Goal: Contribute content

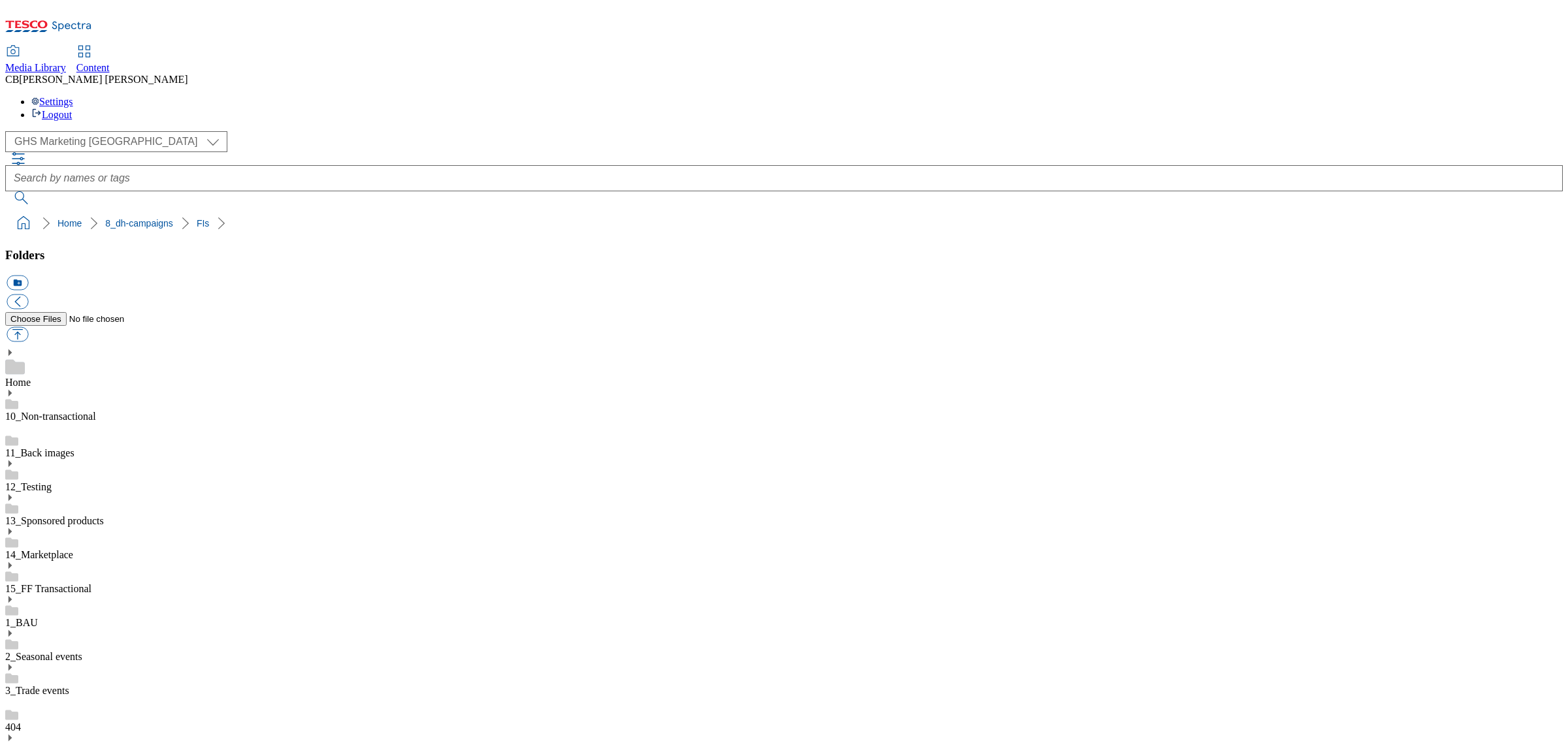
scroll to position [326, 0]
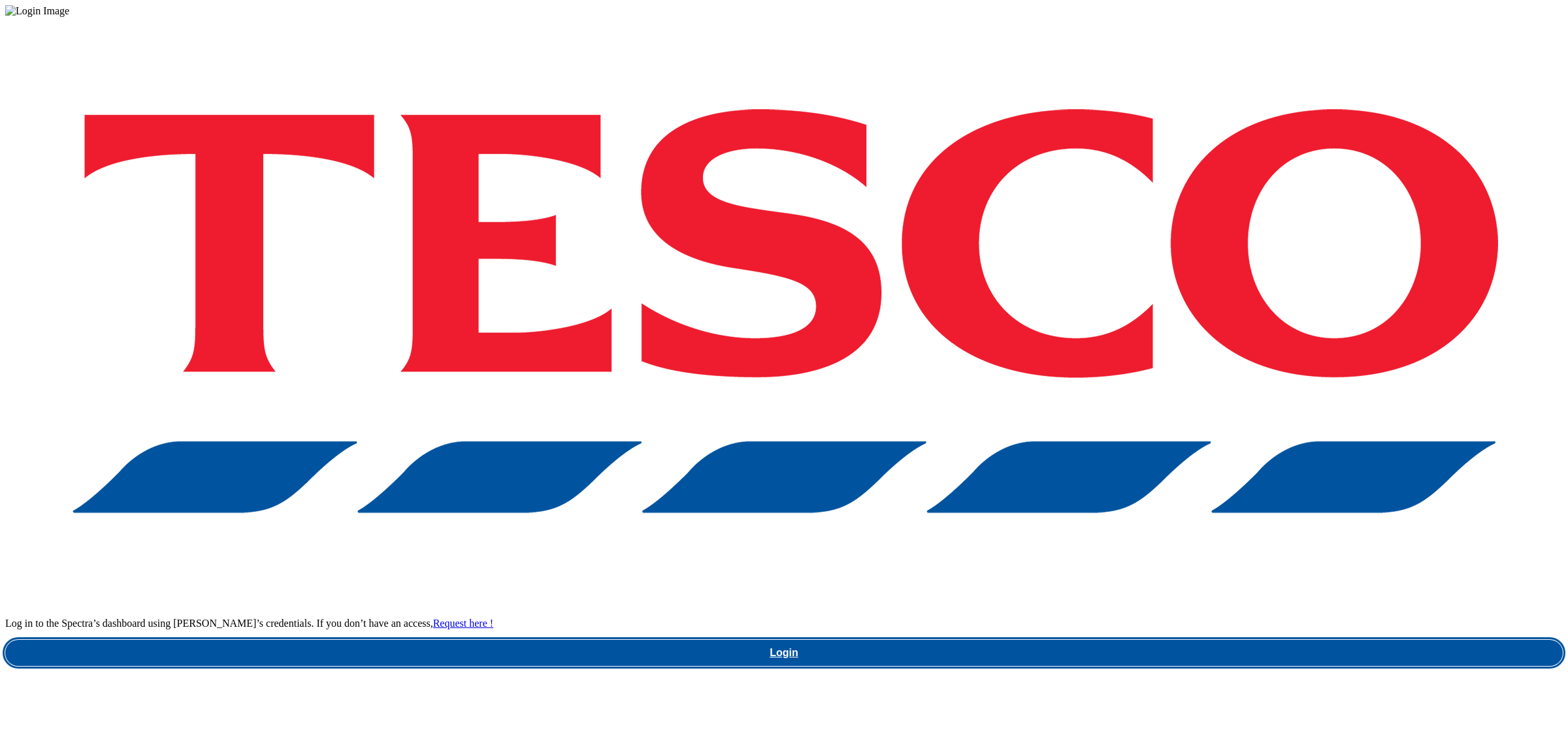
click at [1232, 640] on link "Login" at bounding box center [783, 653] width 1557 height 26
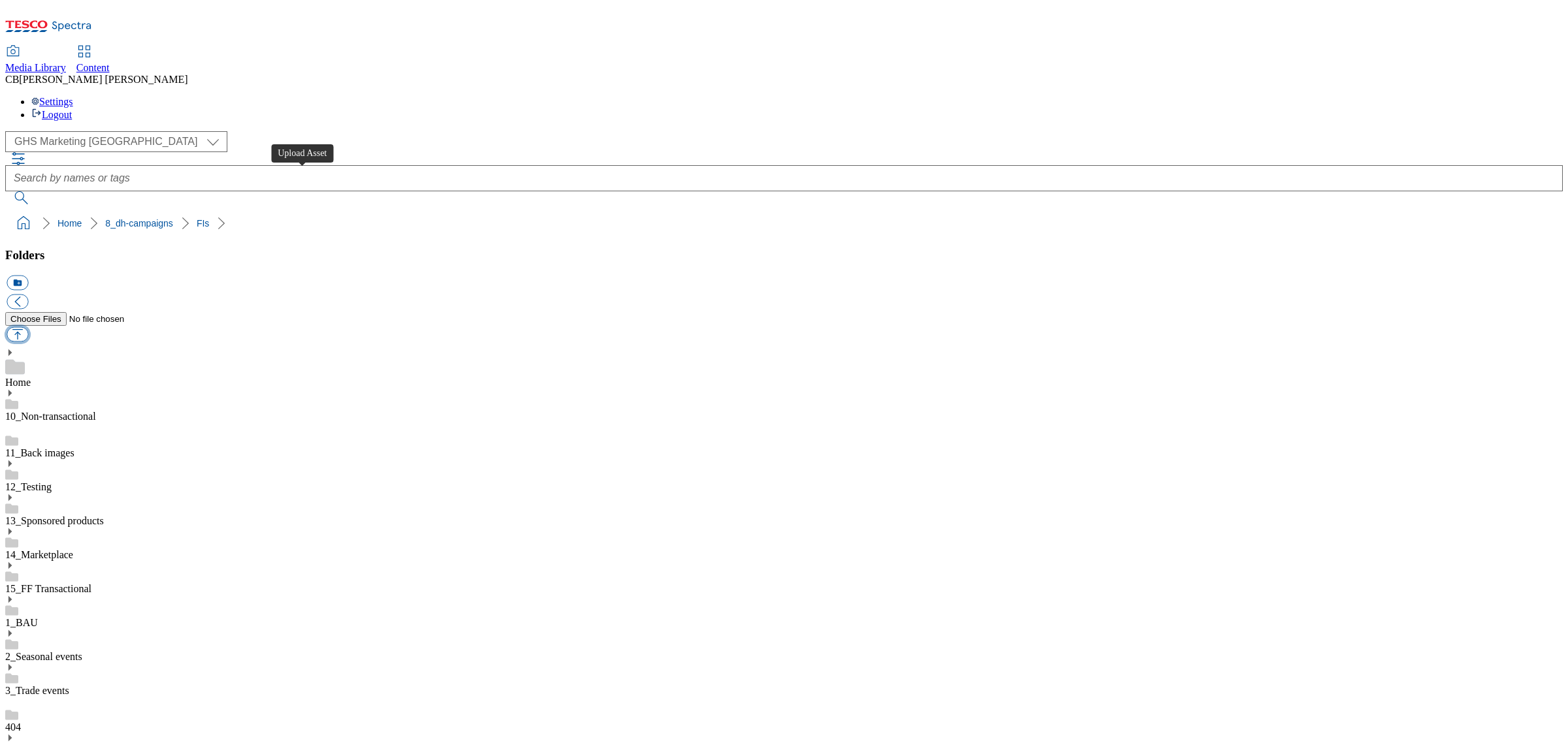
click at [28, 327] on button "button" at bounding box center [18, 335] width 22 height 15
type input "C:\fakepath\1756281040695-Ad541946_ROI_Innocent_LegoBrand_918x110_V2.jpg"
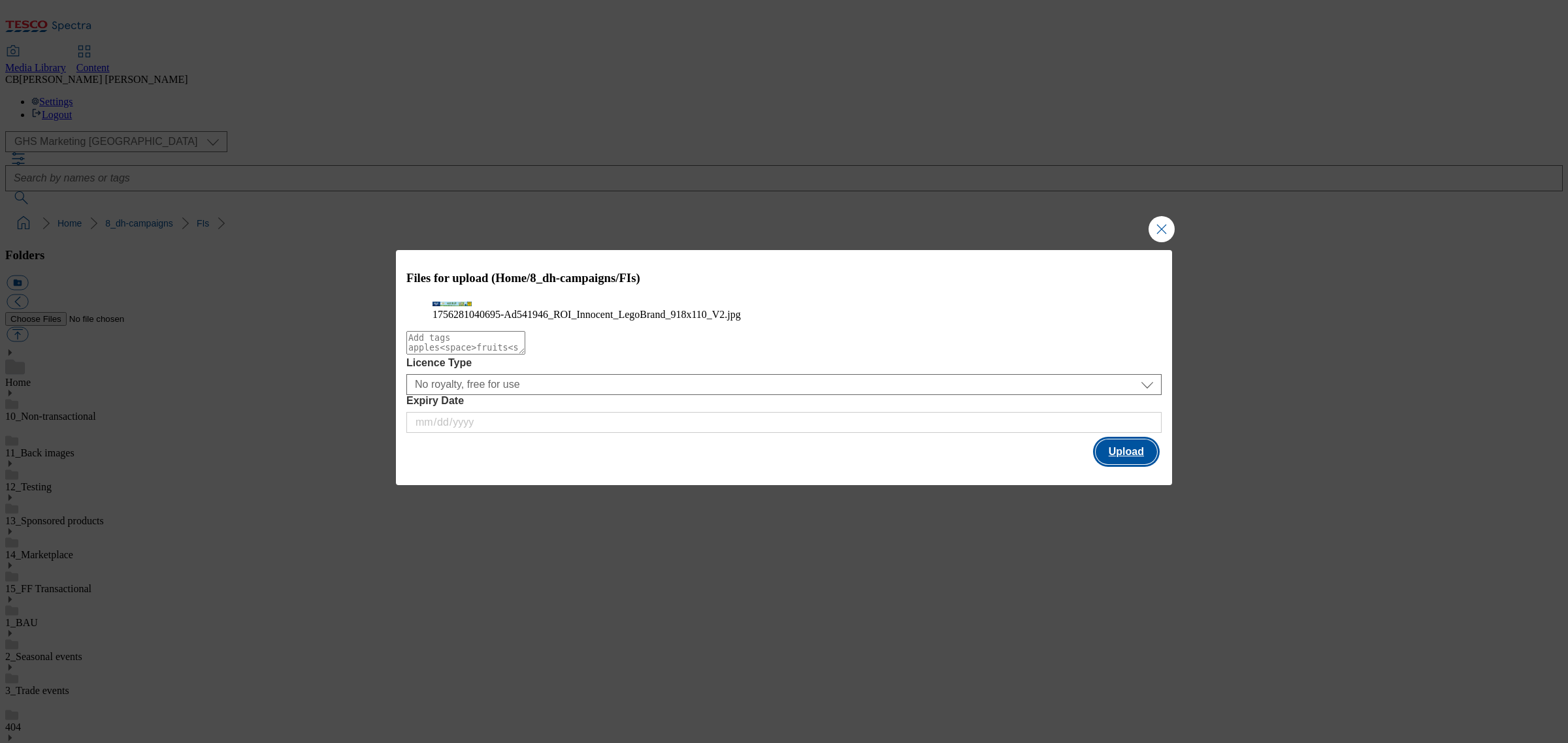
click at [1135, 464] on button "Upload" at bounding box center [1125, 452] width 61 height 25
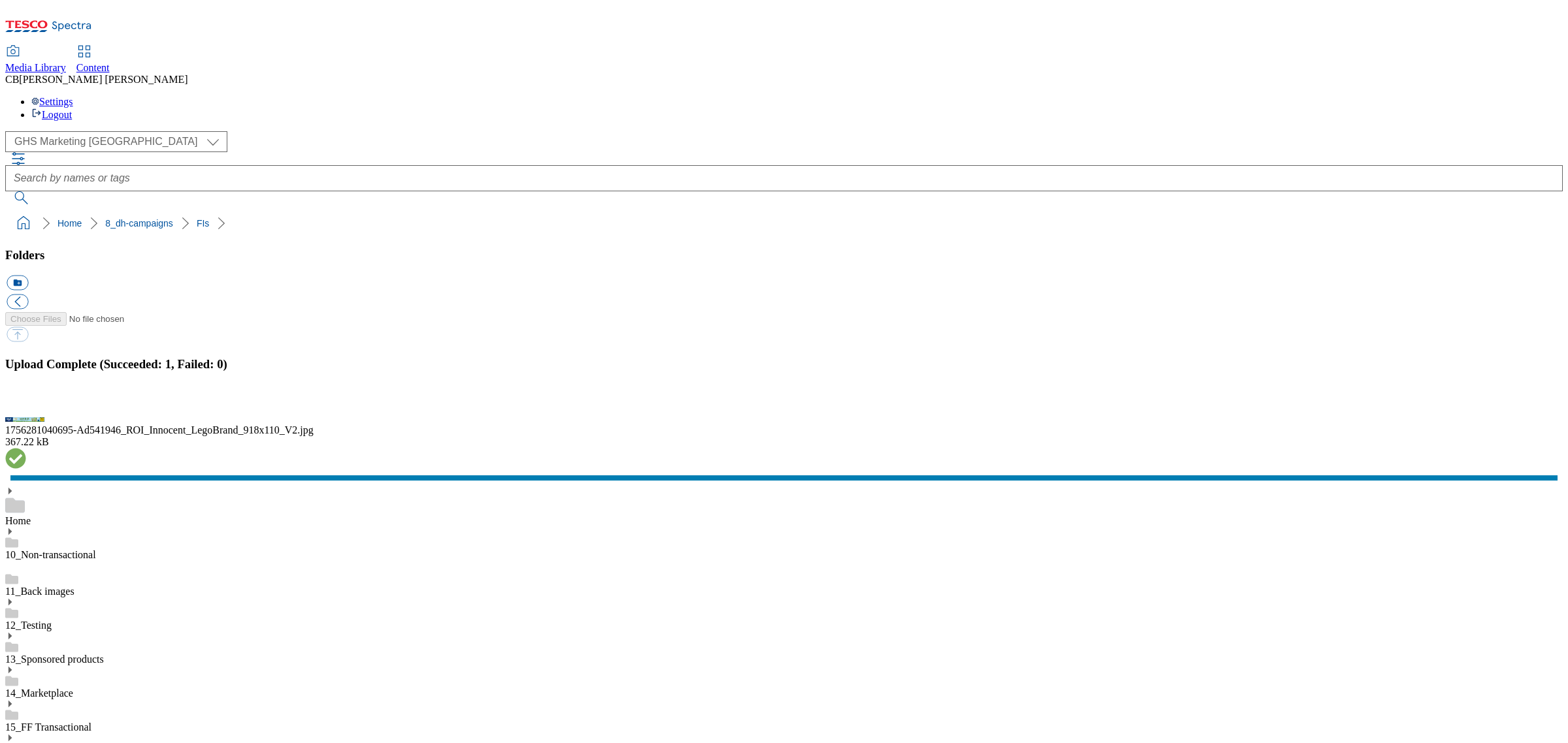
click at [26, 412] on button "button" at bounding box center [16, 405] width 19 height 13
